Goal: Find specific page/section: Find specific page/section

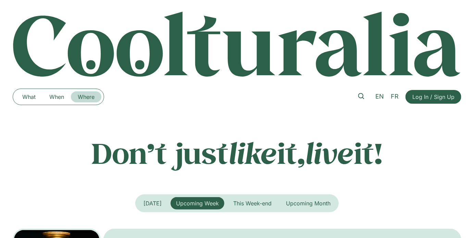
click at [85, 100] on link "Where" at bounding box center [86, 96] width 31 height 11
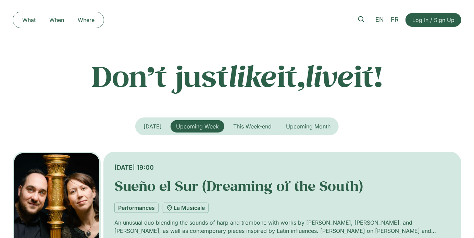
scroll to position [83, 0]
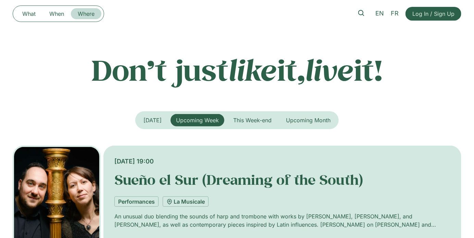
click at [94, 15] on link "Where" at bounding box center [86, 13] width 31 height 11
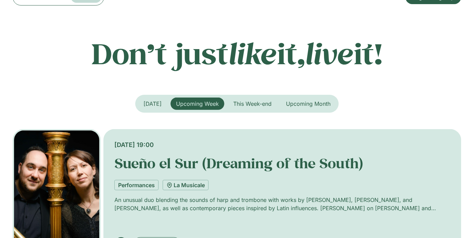
scroll to position [0, 0]
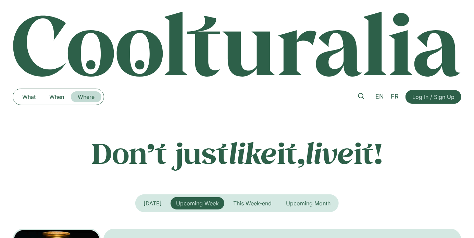
click at [82, 96] on link "Where" at bounding box center [86, 96] width 31 height 11
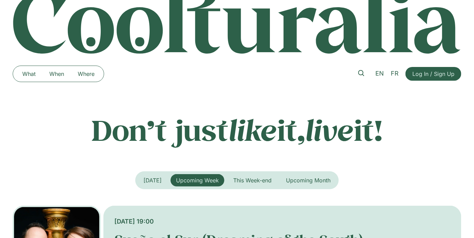
scroll to position [23, 0]
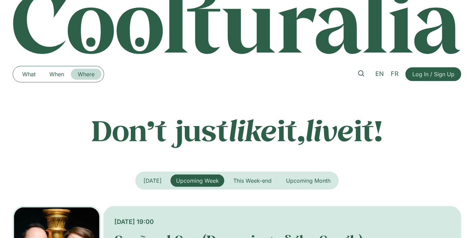
click at [85, 73] on link "Where" at bounding box center [86, 74] width 31 height 11
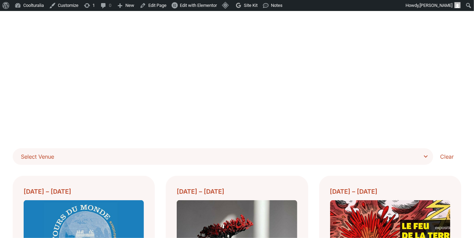
scroll to position [93, 0]
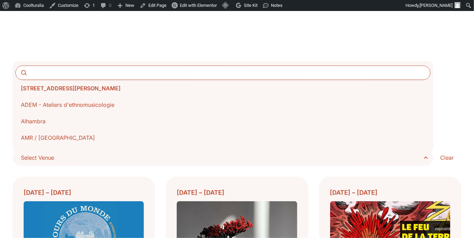
click at [422, 157] on span "Select Venue" at bounding box center [225, 158] width 409 height 10
click at [0, 0] on select "**********" at bounding box center [0, 0] width 0 height 0
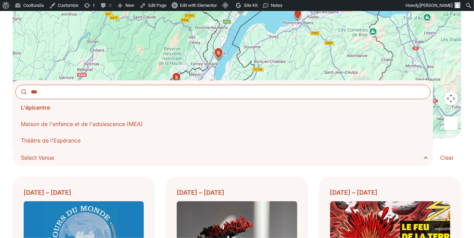
type input "***"
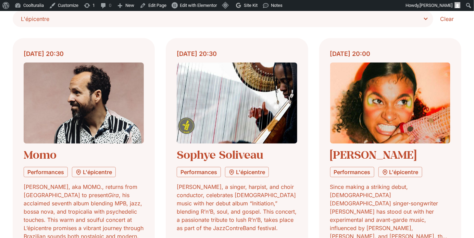
scroll to position [241, 0]
